Goal: Find specific page/section: Find specific page/section

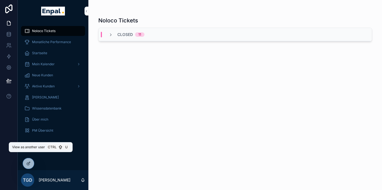
click at [0, 0] on icon at bounding box center [0, 0] width 0 height 0
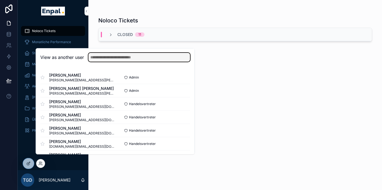
click at [113, 60] on input "text" at bounding box center [139, 57] width 102 height 9
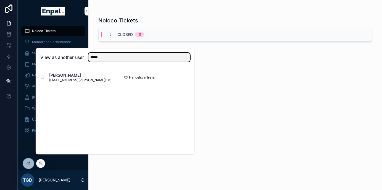
type input "*****"
click at [0, 0] on button "Select" at bounding box center [0, 0] width 0 height 0
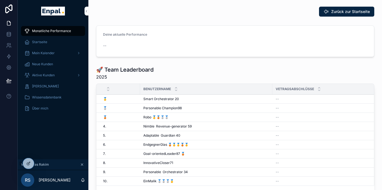
click at [45, 52] on span "Mein Kalender" at bounding box center [43, 53] width 23 height 4
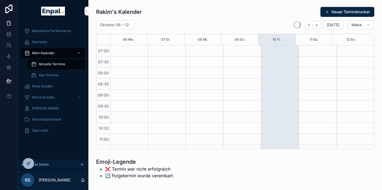
scroll to position [155, 0]
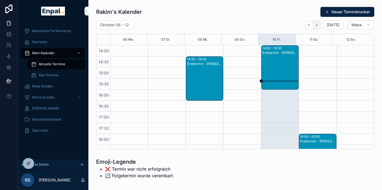
click at [317, 24] on icon "Next" at bounding box center [316, 25] width 4 height 4
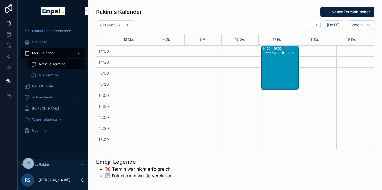
scroll to position [155, 0]
click at [56, 61] on div "Aktuelle Termine" at bounding box center [56, 64] width 51 height 9
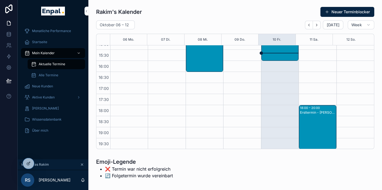
scroll to position [185, 0]
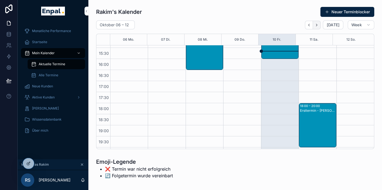
click at [317, 25] on icon "Next" at bounding box center [316, 25] width 4 height 4
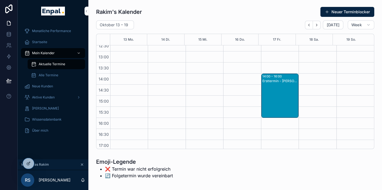
scroll to position [155, 0]
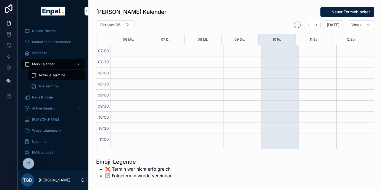
scroll to position [155, 0]
click at [41, 149] on div "PM Übersicht" at bounding box center [52, 152] width 57 height 9
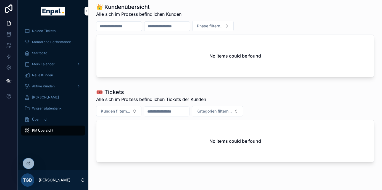
scroll to position [191, 0]
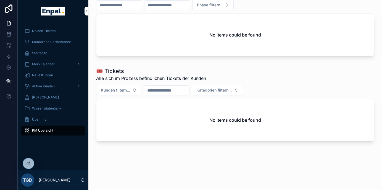
click at [0, 0] on icon at bounding box center [0, 0] width 0 height 0
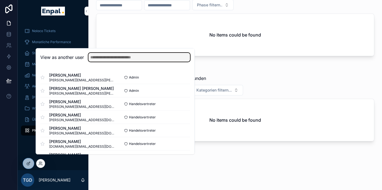
click at [130, 59] on input "text" at bounding box center [139, 57] width 102 height 9
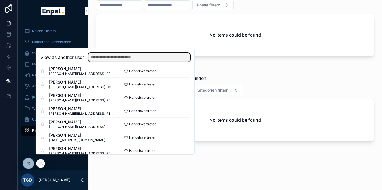
scroll to position [276, 0]
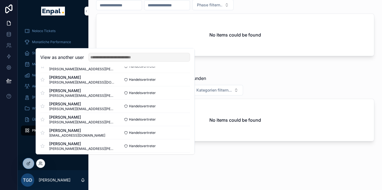
click at [89, 137] on span "nikan-ferdowsi@enpal-partner.de" at bounding box center [77, 135] width 56 height 4
click at [0, 0] on button "Select" at bounding box center [0, 0] width 0 height 0
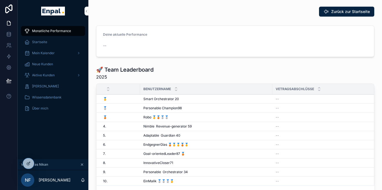
click at [51, 52] on span "Mein Kalender" at bounding box center [43, 53] width 23 height 4
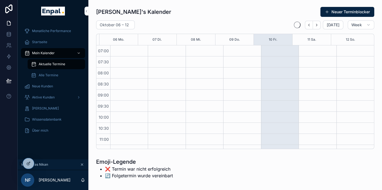
scroll to position [155, 0]
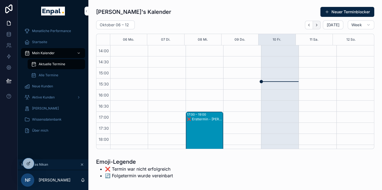
click at [317, 24] on icon "Next" at bounding box center [316, 25] width 1 height 2
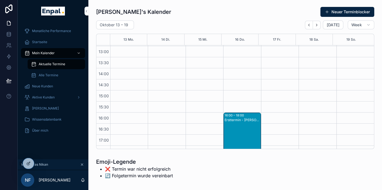
scroll to position [155, 0]
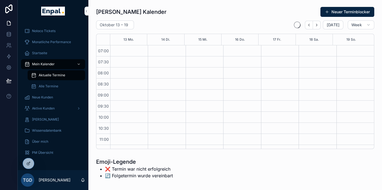
scroll to position [155, 0]
click at [0, 0] on icon at bounding box center [0, 0] width 0 height 0
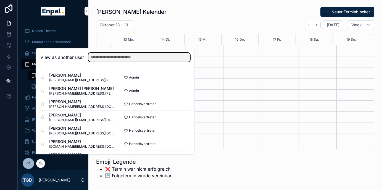
click at [120, 61] on input "text" at bounding box center [139, 57] width 102 height 9
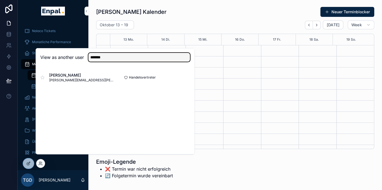
type input "*******"
click at [0, 0] on button "Select" at bounding box center [0, 0] width 0 height 0
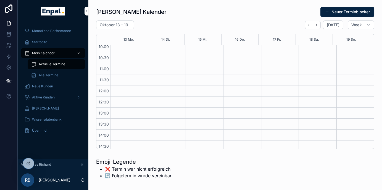
click at [46, 54] on span "Mein Kalender" at bounding box center [43, 53] width 23 height 4
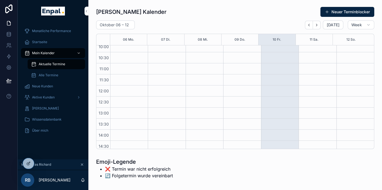
scroll to position [101, 0]
click at [320, 25] on button "Next" at bounding box center [317, 25] width 8 height 9
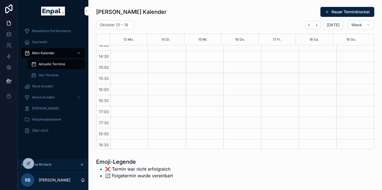
scroll to position [132, 0]
click at [221, 13] on div "[PERSON_NAME] Kalender Neuer Terminblocker" at bounding box center [235, 12] width 278 height 10
